Goal: Book appointment/travel/reservation

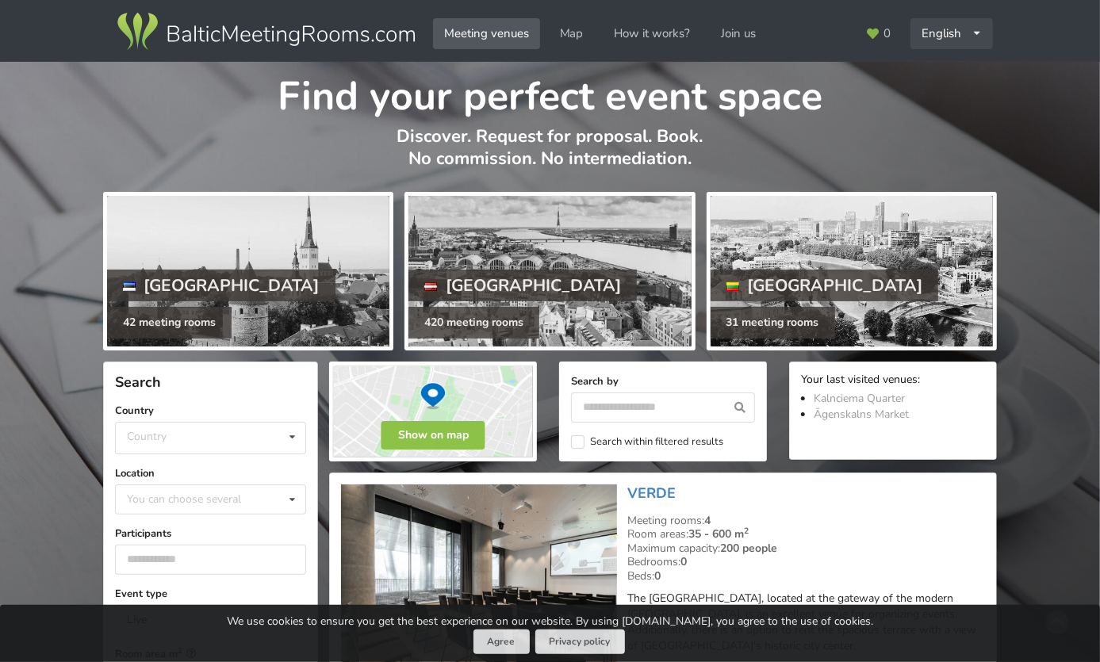
click at [941, 32] on div "English Русский Latviešu" at bounding box center [951, 33] width 82 height 31
click at [954, 98] on link "Latviešu" at bounding box center [952, 100] width 80 height 31
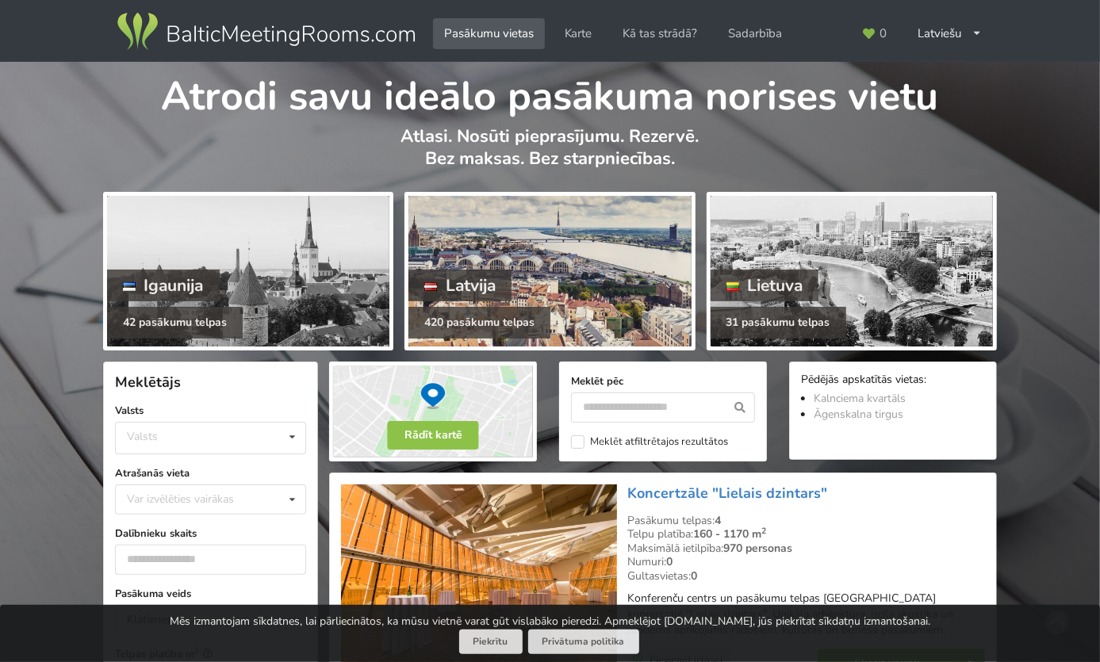
click at [599, 258] on div at bounding box center [549, 271] width 282 height 151
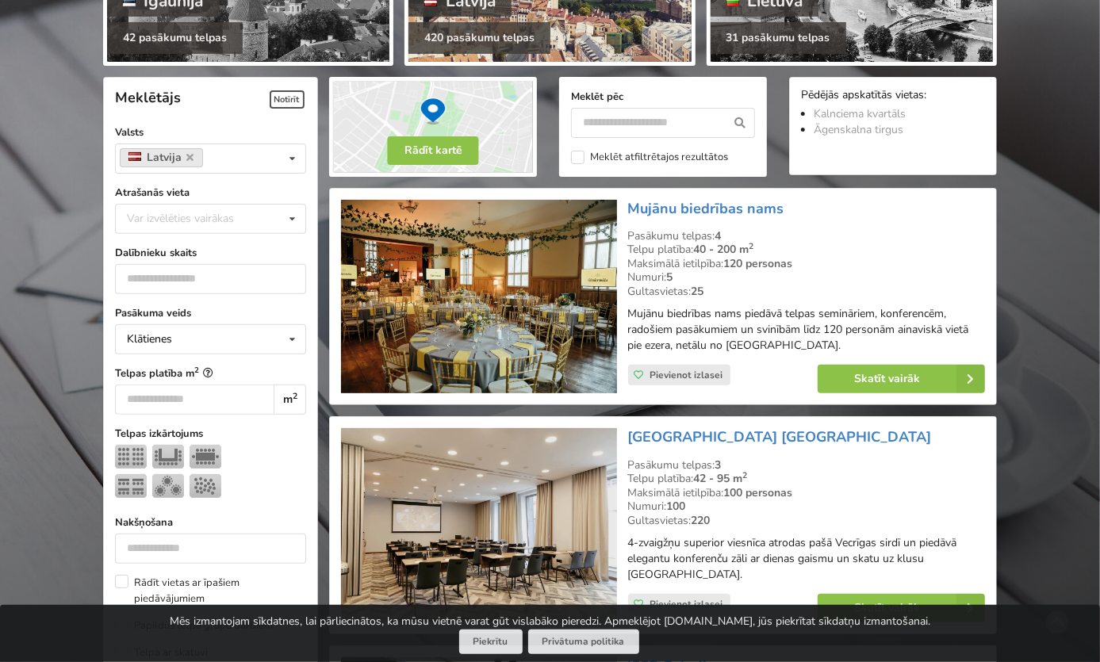
scroll to position [288, 0]
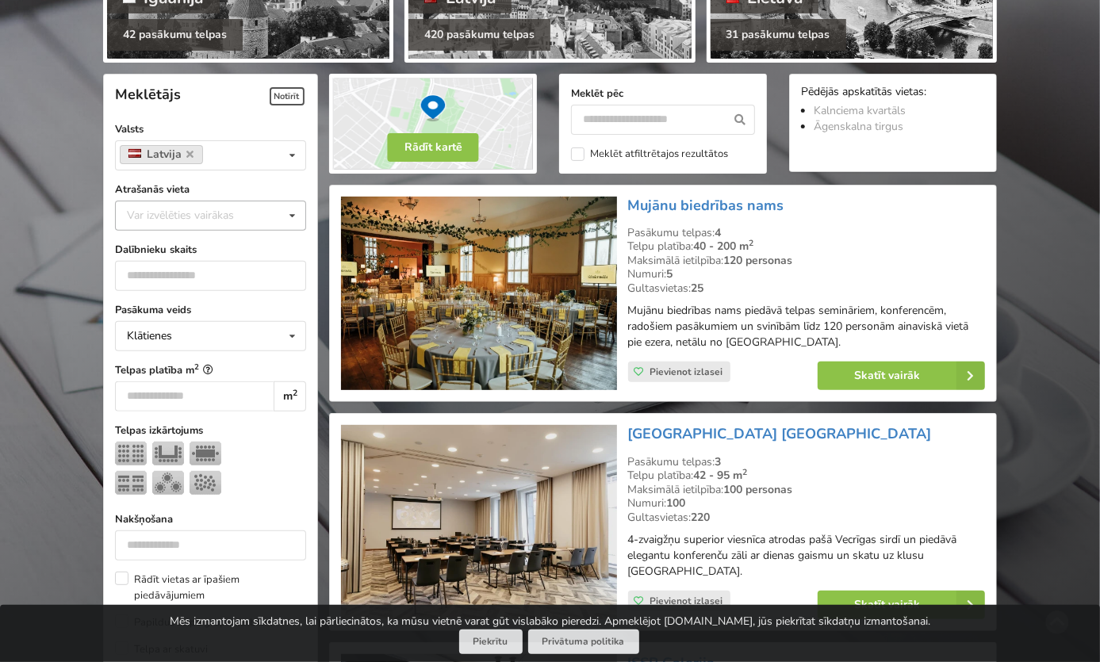
click at [293, 214] on icon at bounding box center [292, 215] width 23 height 29
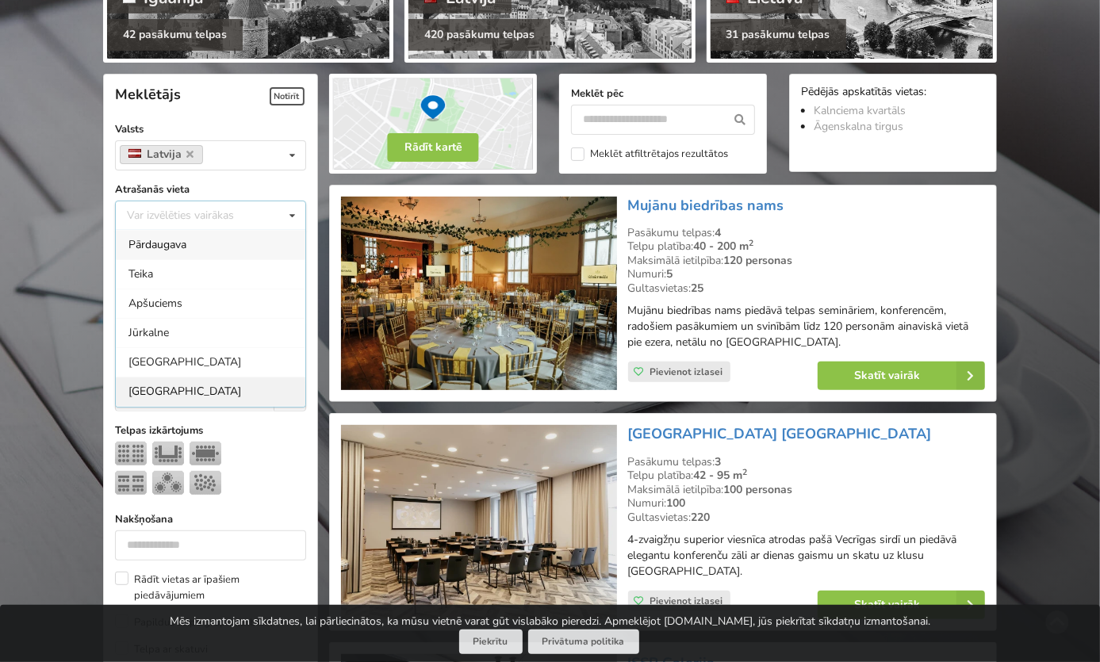
click at [200, 392] on div "[GEOGRAPHIC_DATA]" at bounding box center [210, 391] width 189 height 29
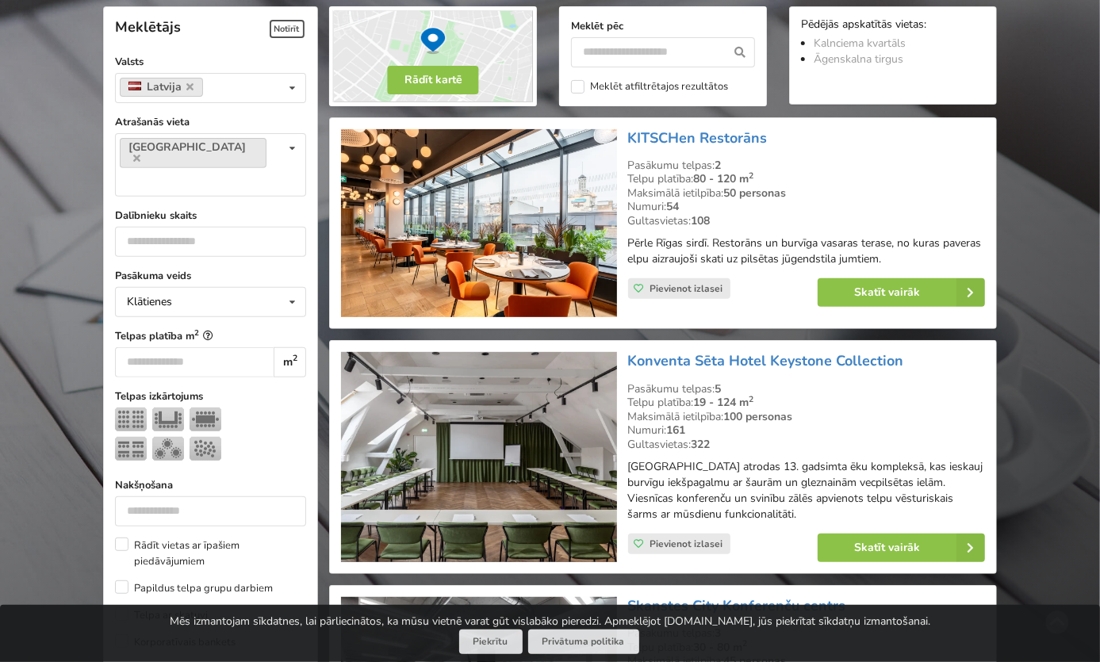
scroll to position [571, 0]
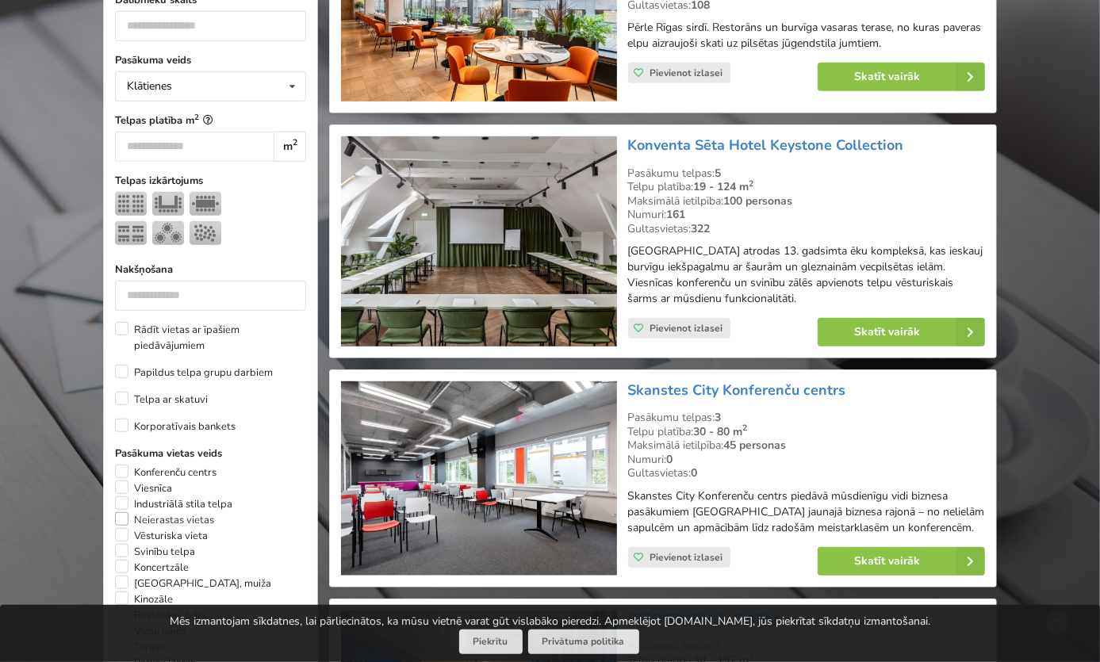
click at [119, 512] on label "Neierastas vietas" at bounding box center [164, 520] width 99 height 16
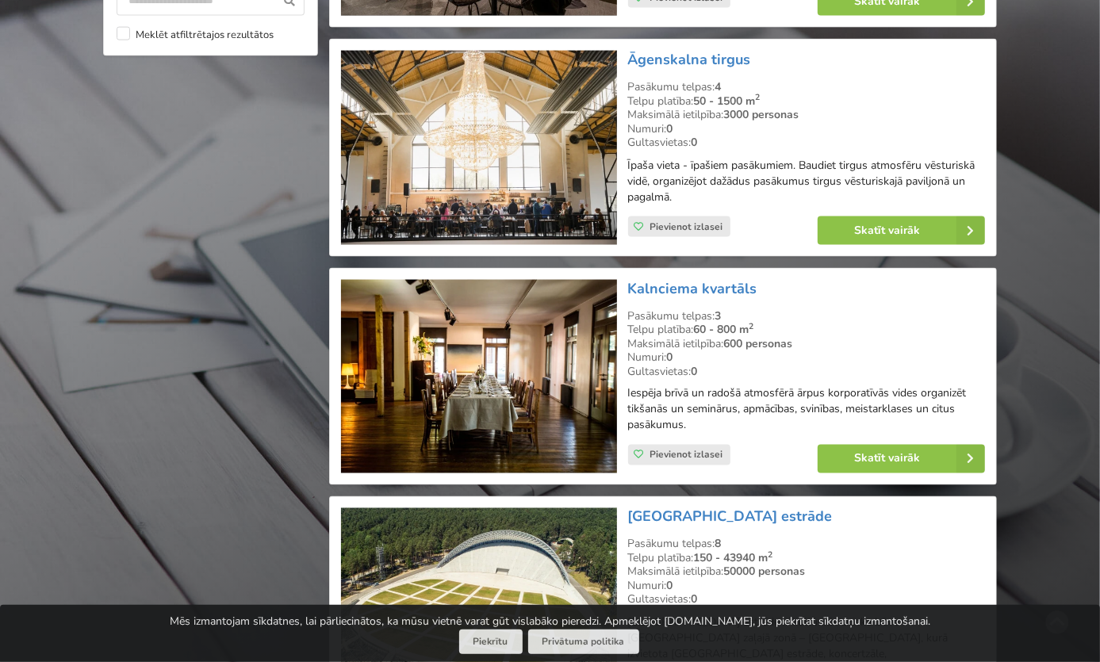
scroll to position [1724, 0]
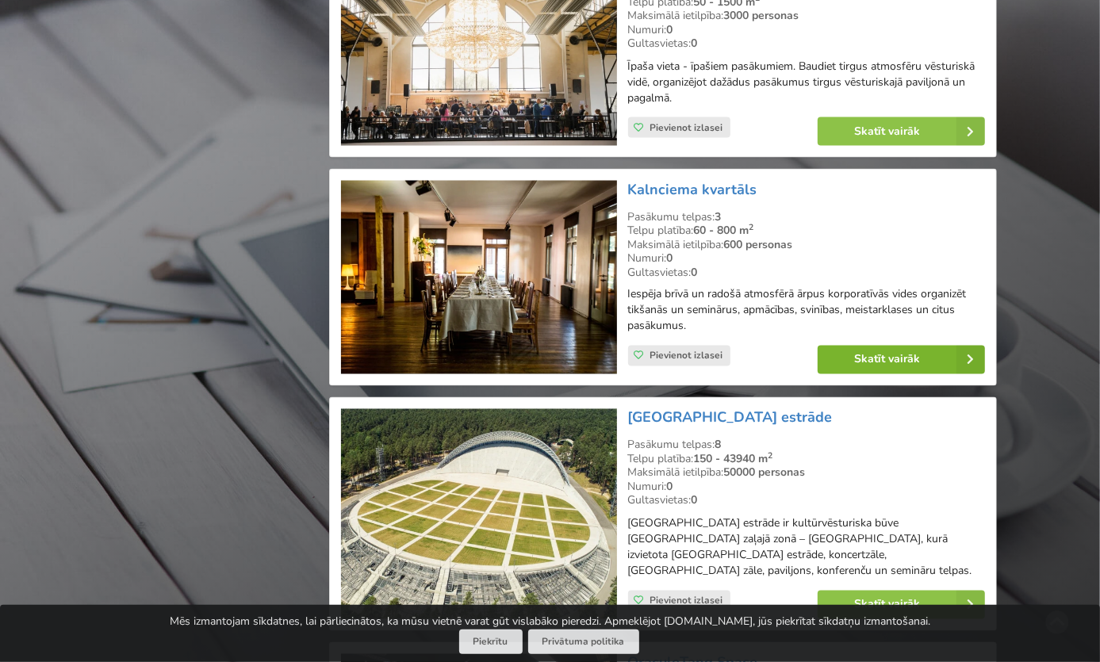
click at [858, 357] on link "Skatīt vairāk" at bounding box center [900, 360] width 167 height 29
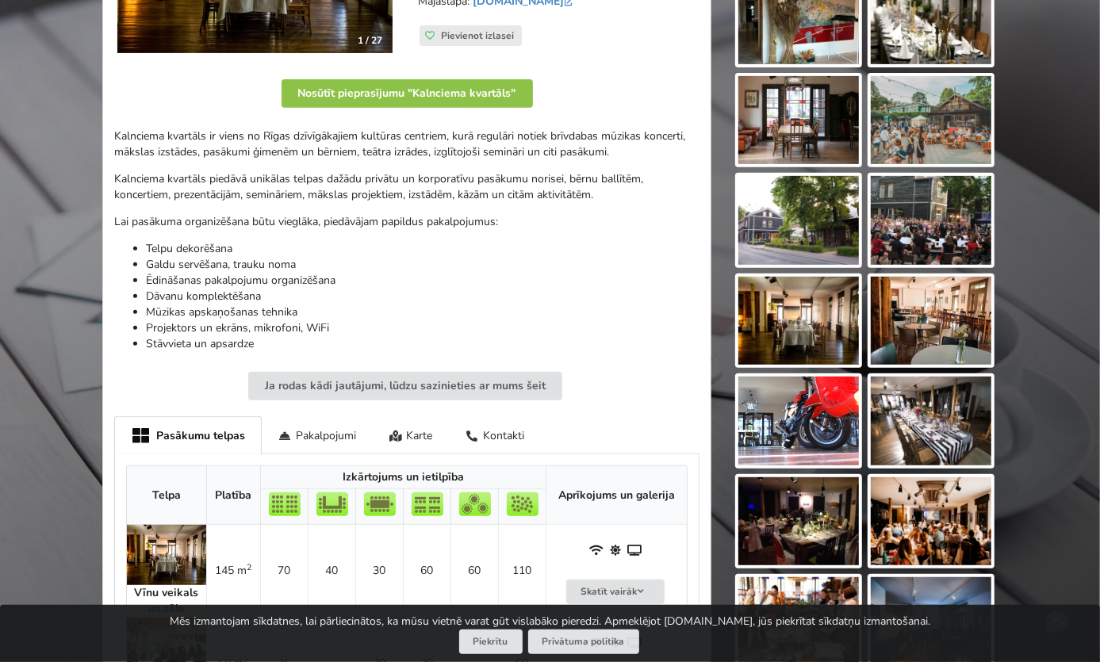
scroll to position [432, 0]
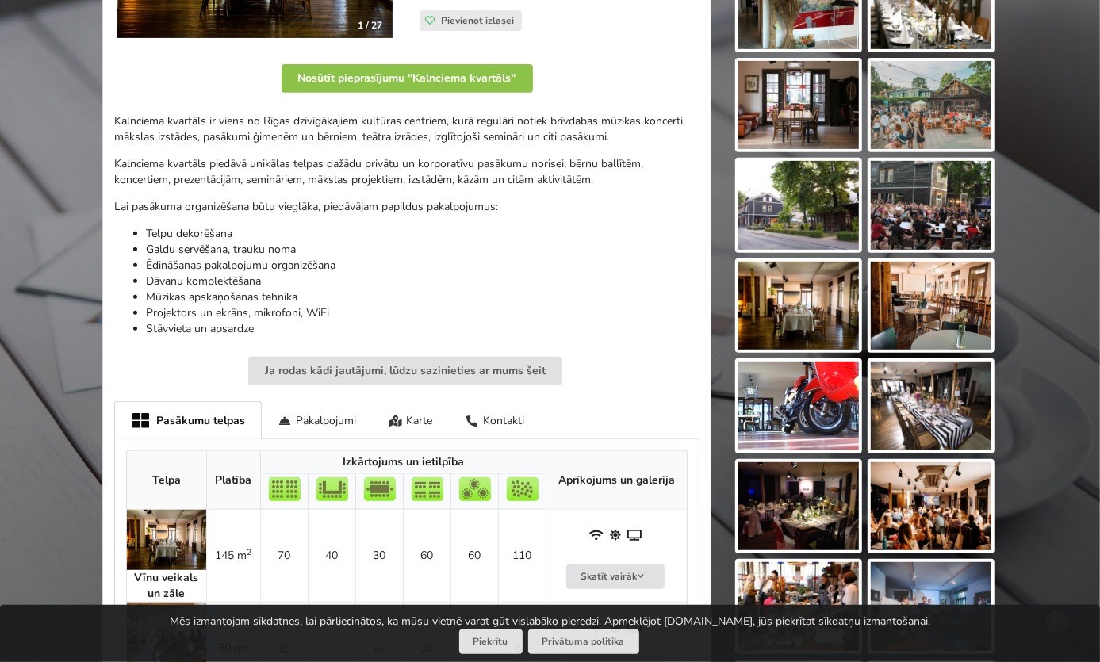
click at [907, 415] on img at bounding box center [930, 406] width 121 height 89
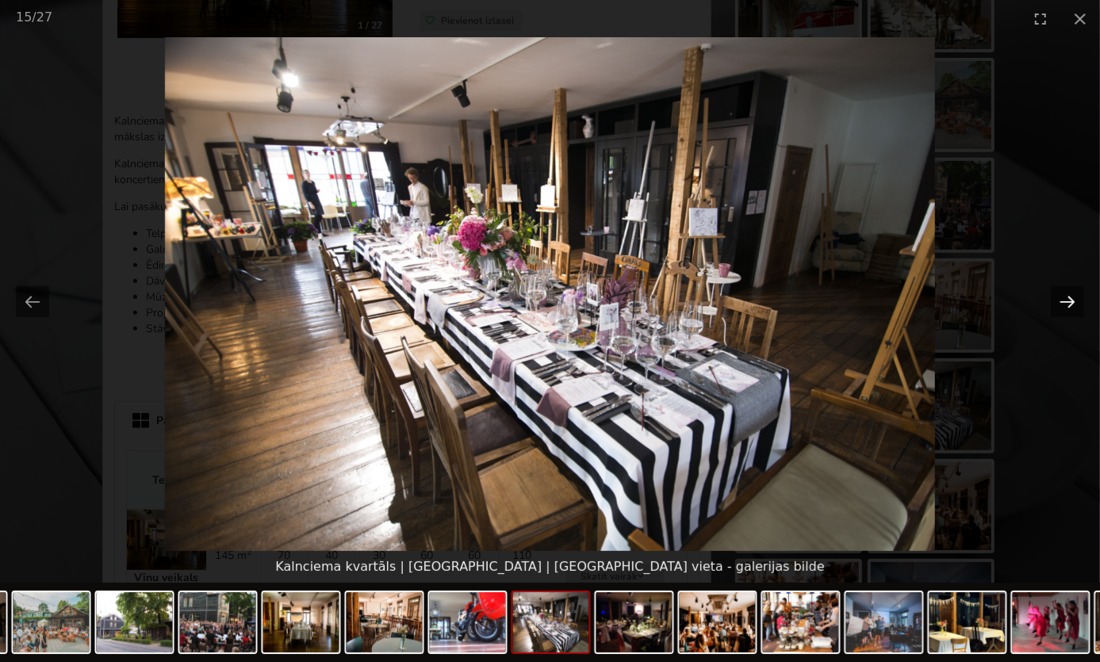
click at [1065, 301] on button "Next slide" at bounding box center [1066, 301] width 33 height 31
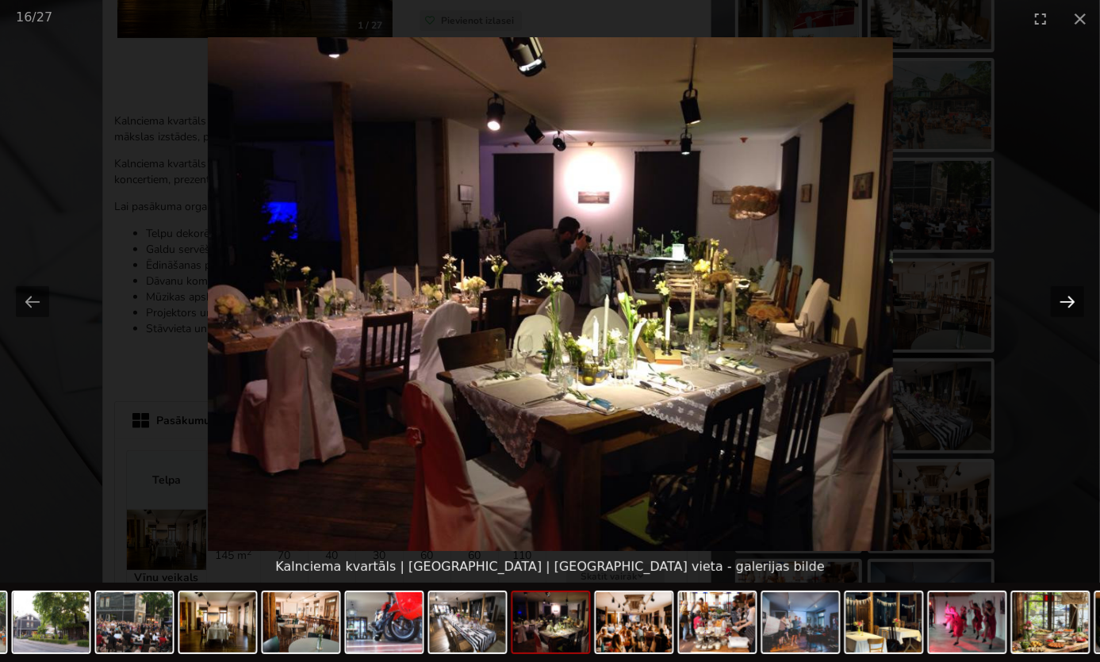
click at [1065, 301] on button "Next slide" at bounding box center [1066, 301] width 33 height 31
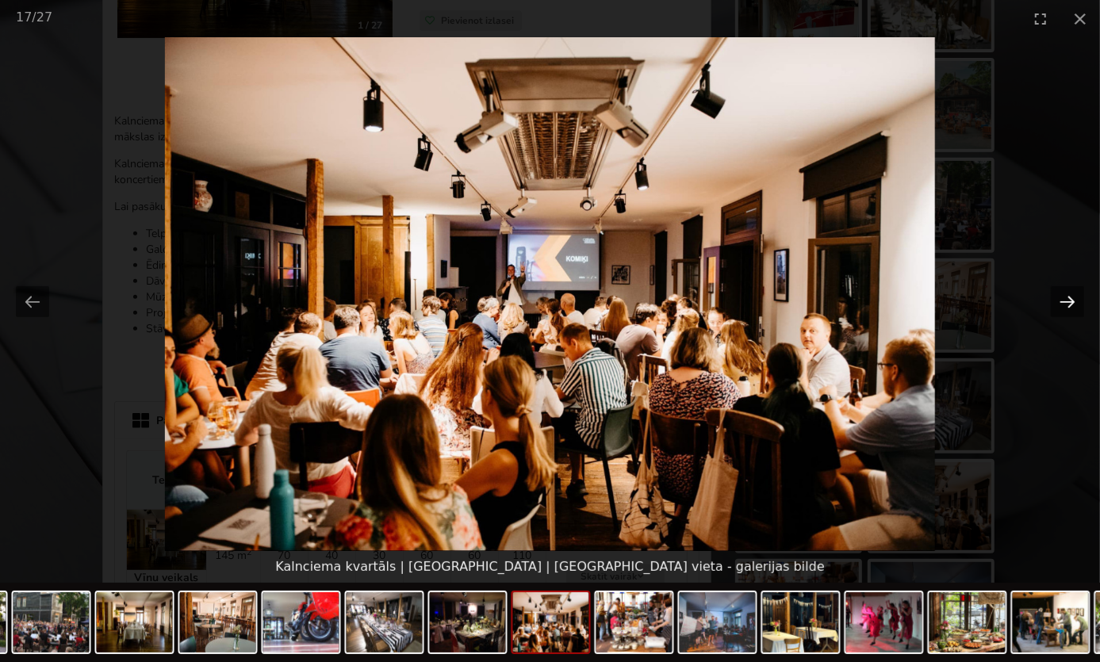
click at [1065, 301] on button "Next slide" at bounding box center [1066, 301] width 33 height 31
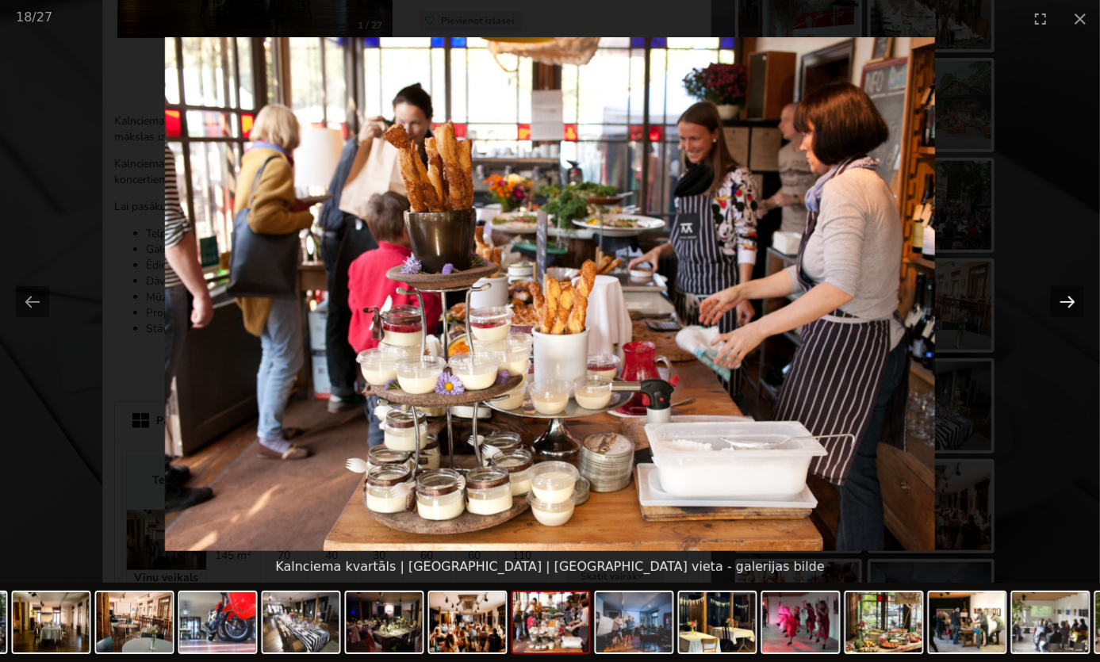
click at [1065, 301] on button "Next slide" at bounding box center [1066, 301] width 33 height 31
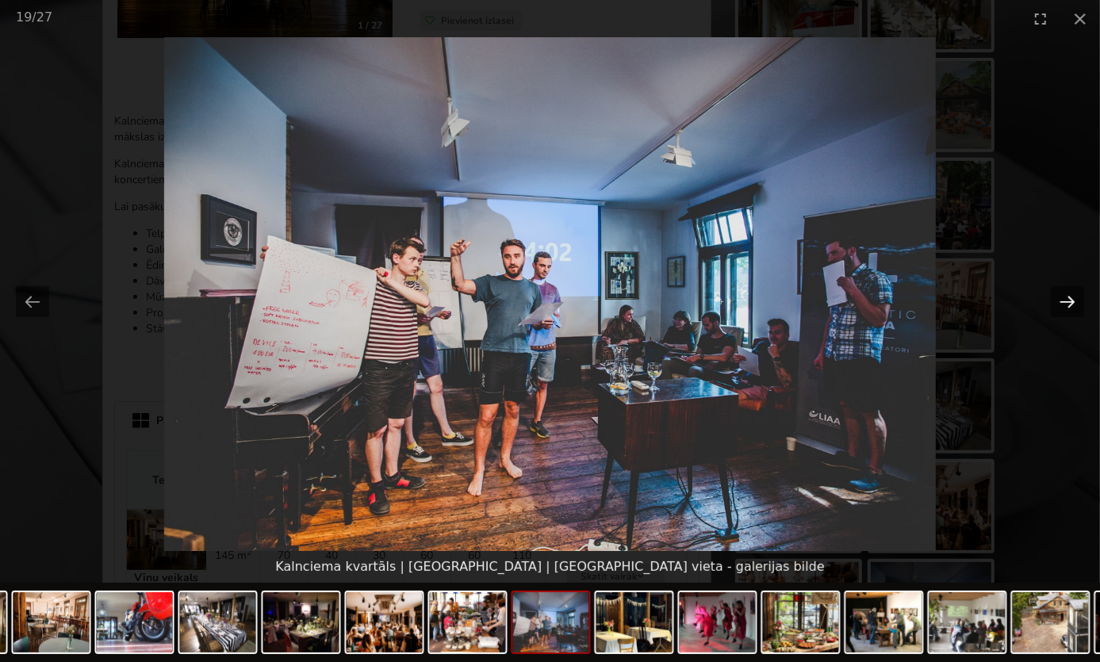
click at [1065, 301] on button "Next slide" at bounding box center [1066, 301] width 33 height 31
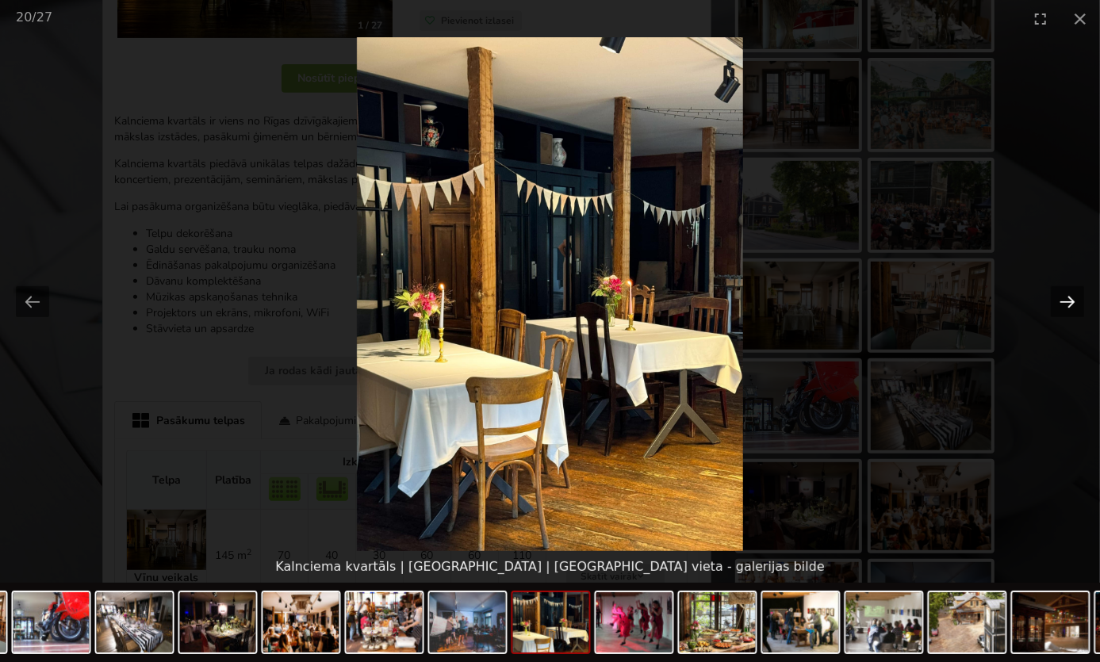
click at [1065, 301] on button "Next slide" at bounding box center [1066, 301] width 33 height 31
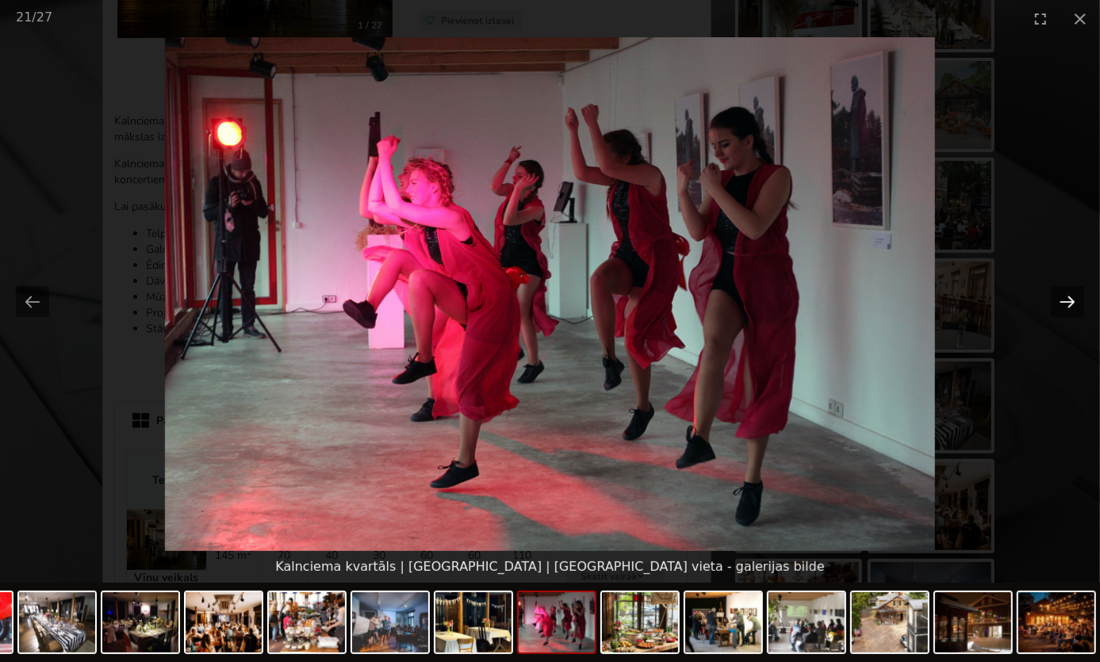
click at [1065, 301] on button "Next slide" at bounding box center [1066, 301] width 33 height 31
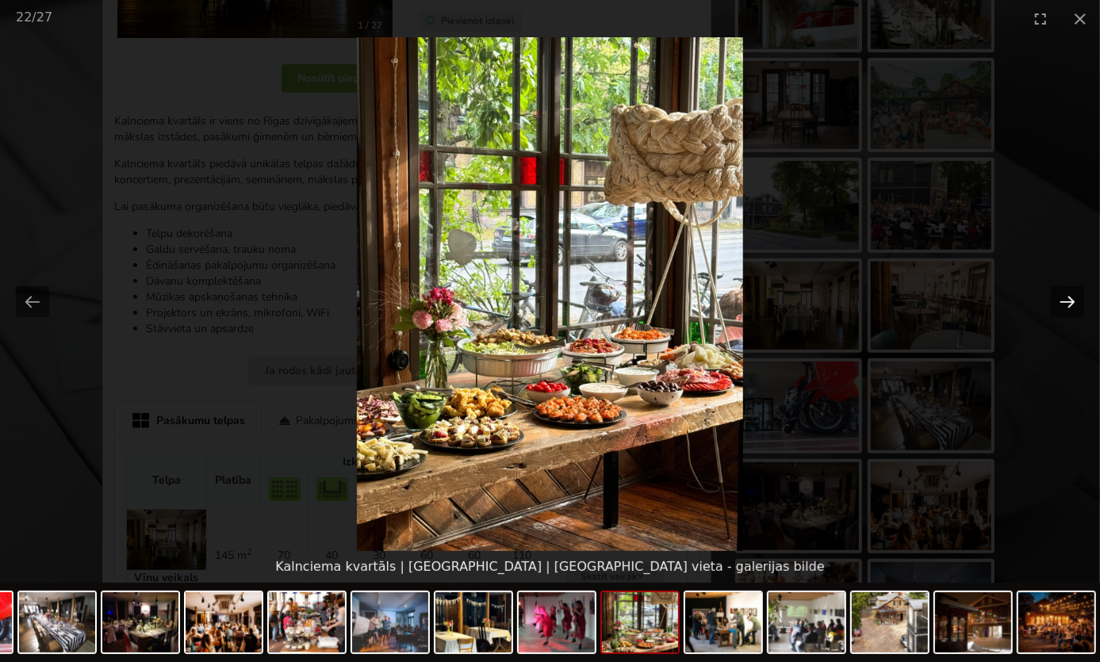
click at [1065, 301] on button "Next slide" at bounding box center [1066, 301] width 33 height 31
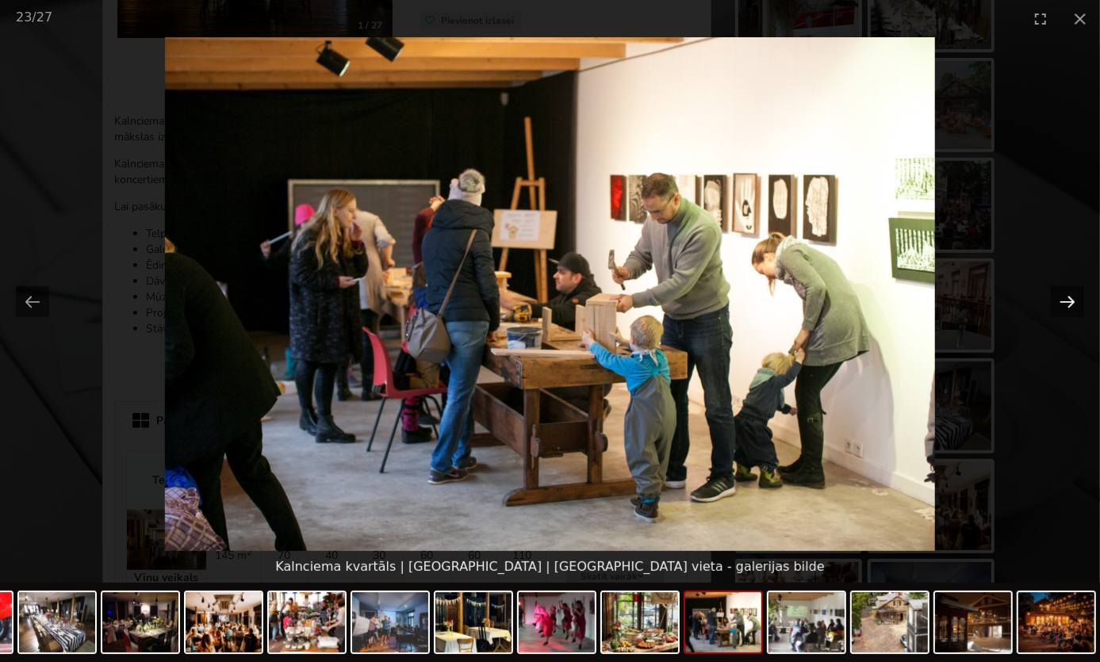
click at [1065, 301] on button "Next slide" at bounding box center [1066, 301] width 33 height 31
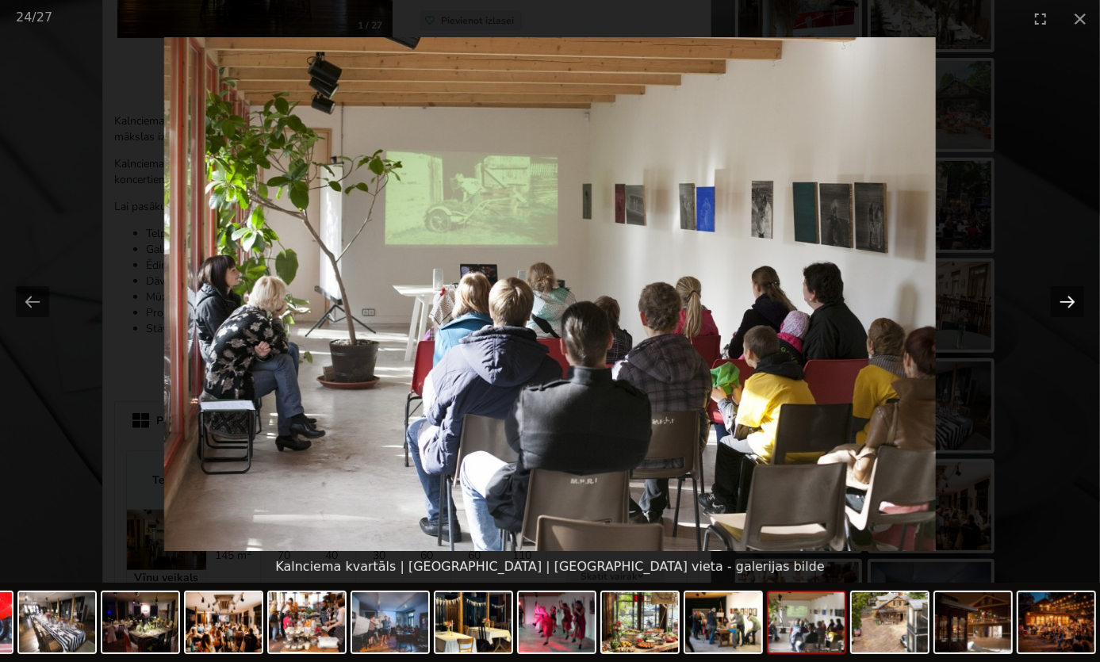
click at [1065, 301] on button "Next slide" at bounding box center [1066, 301] width 33 height 31
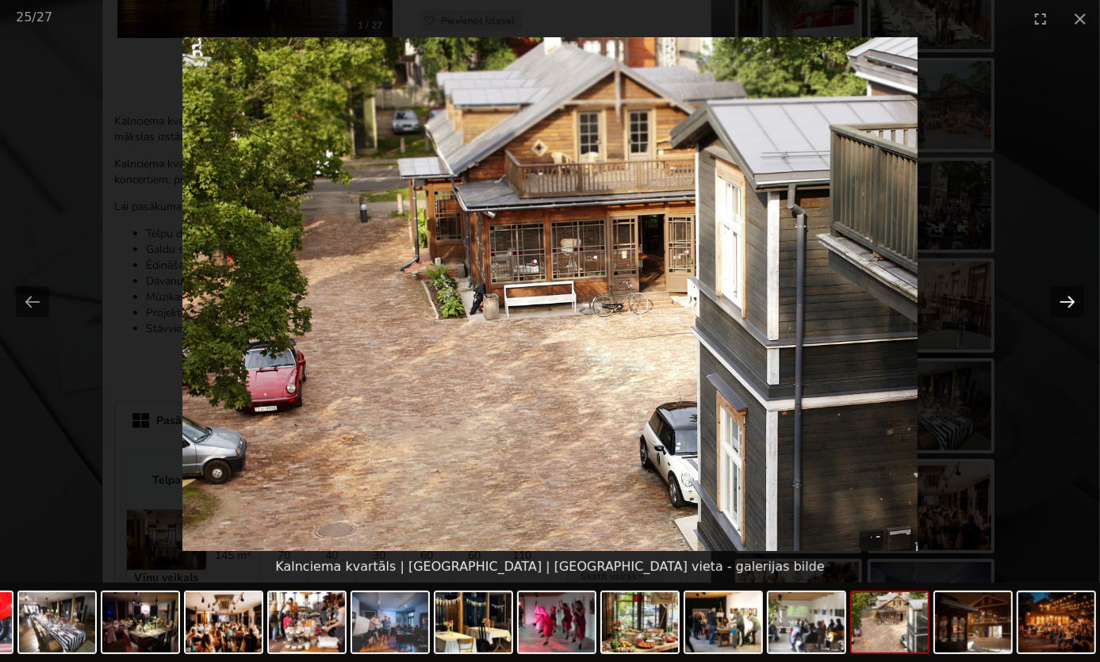
click at [1065, 301] on button "Next slide" at bounding box center [1066, 301] width 33 height 31
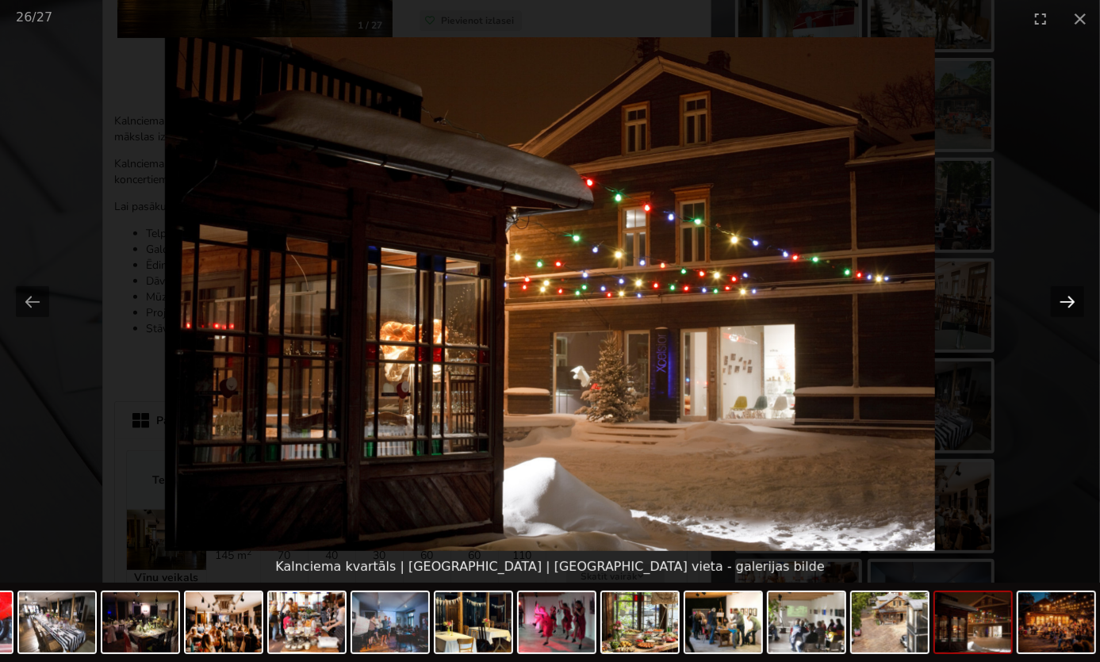
click at [1065, 301] on button "Next slide" at bounding box center [1066, 301] width 33 height 31
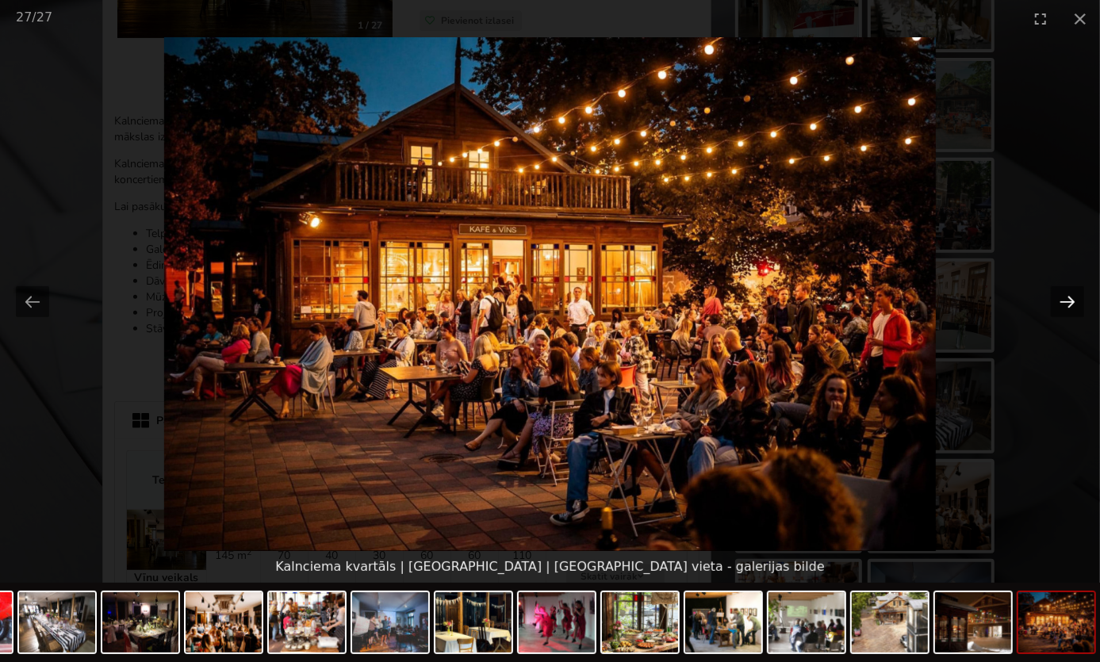
click at [1065, 301] on button "Next slide" at bounding box center [1066, 301] width 33 height 31
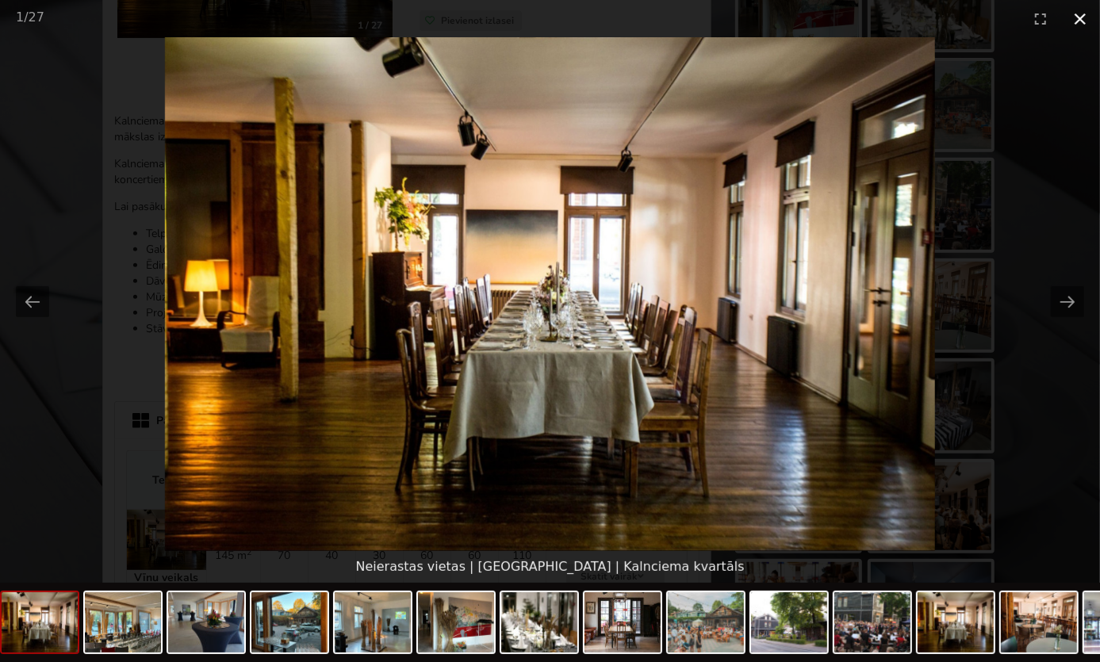
click at [1080, 16] on button "Close gallery" at bounding box center [1080, 18] width 40 height 37
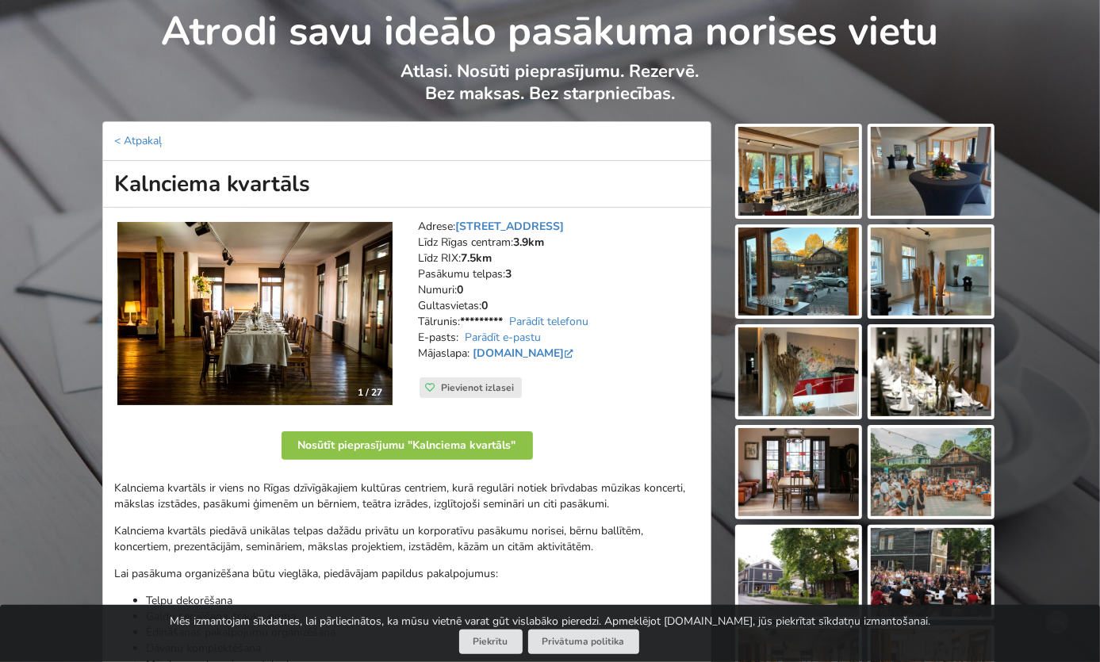
scroll to position [0, 0]
